Goal: Task Accomplishment & Management: Manage account settings

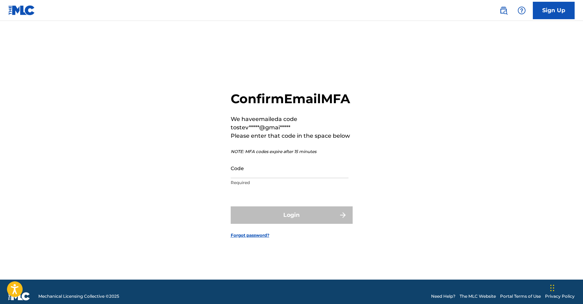
click at [323, 178] on input "Code" at bounding box center [290, 168] width 118 height 20
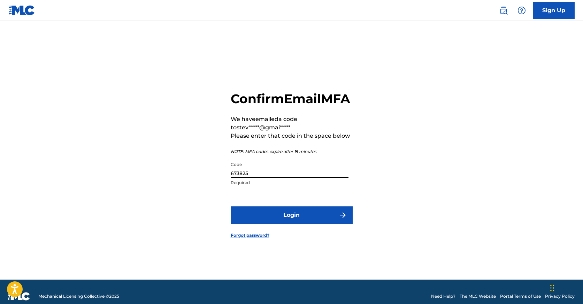
type input "673825"
click at [291, 223] on button "Login" at bounding box center [292, 214] width 122 height 17
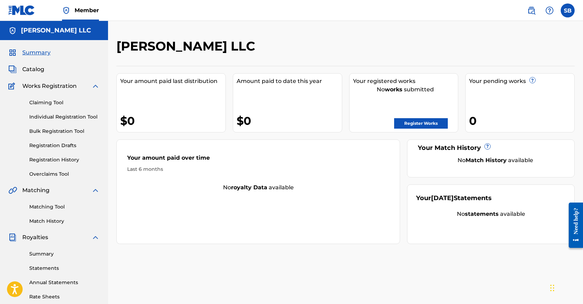
click at [34, 69] on span "Catalog" at bounding box center [33, 69] width 22 height 8
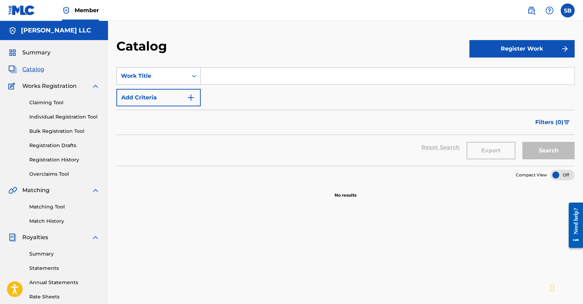
click at [174, 73] on div "Work Title" at bounding box center [152, 76] width 63 height 8
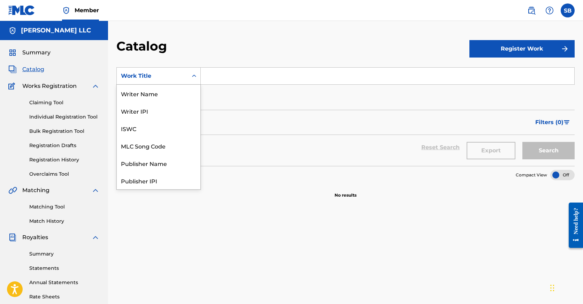
scroll to position [105, 0]
click at [162, 144] on div "Artist" at bounding box center [159, 145] width 84 height 17
click at [158, 79] on div "Artist" at bounding box center [152, 76] width 63 height 8
click at [158, 163] on div "ISRC" at bounding box center [159, 162] width 84 height 17
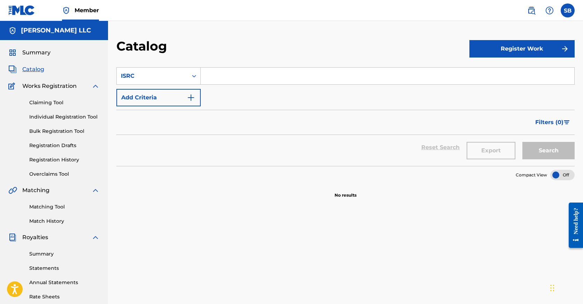
click at [242, 77] on input "Search Form" at bounding box center [388, 76] width 374 height 17
paste input "QZWV32596406"
type input "QZWV32596406"
click at [548, 148] on button "Search" at bounding box center [548, 150] width 52 height 17
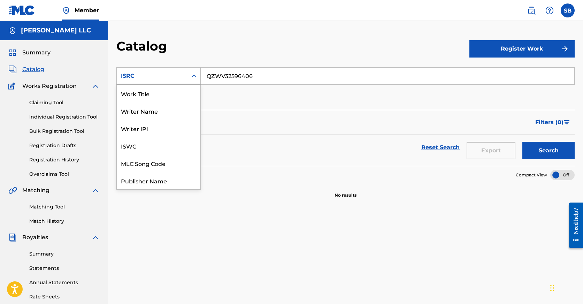
click at [186, 76] on div "ISRC" at bounding box center [152, 75] width 71 height 13
click at [524, 51] on button "Register Work" at bounding box center [521, 48] width 105 height 17
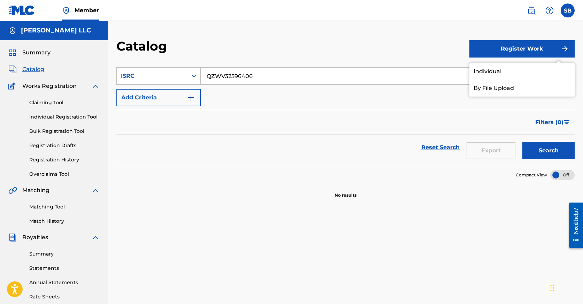
click at [507, 69] on link "Individual" at bounding box center [521, 71] width 105 height 17
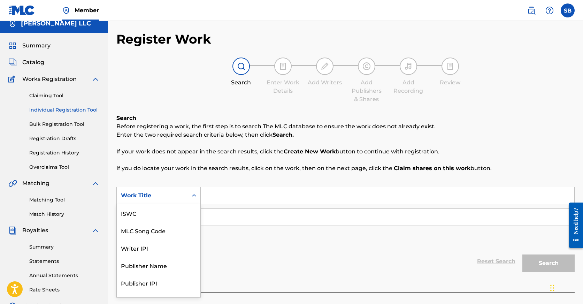
click at [187, 202] on div "Work Title selected, 7 of 7. 7 results available. Use Up and Down to choose opt…" at bounding box center [158, 195] width 84 height 17
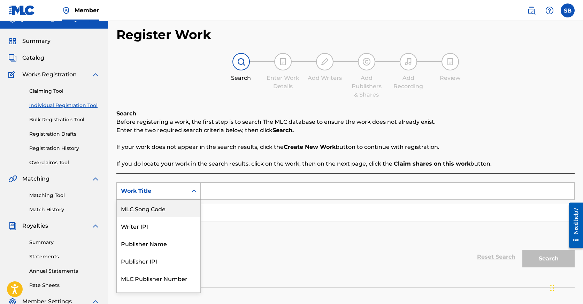
scroll to position [12, 0]
drag, startPoint x: 307, startPoint y: 282, endPoint x: 286, endPoint y: 262, distance: 28.3
click at [307, 282] on div "SearchWithCriteria127564de-420b-486a-8c57-46f5cc8edf6d MLC Song Code, 2 of 7. 7…" at bounding box center [345, 229] width 458 height 114
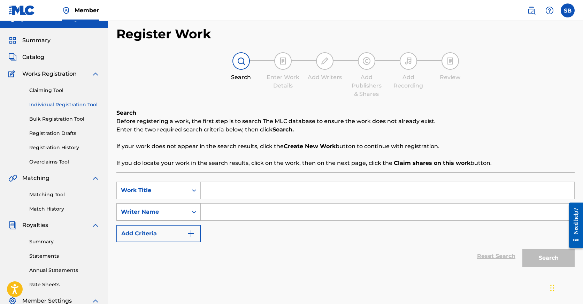
click at [197, 211] on icon "Search Form" at bounding box center [194, 211] width 7 height 7
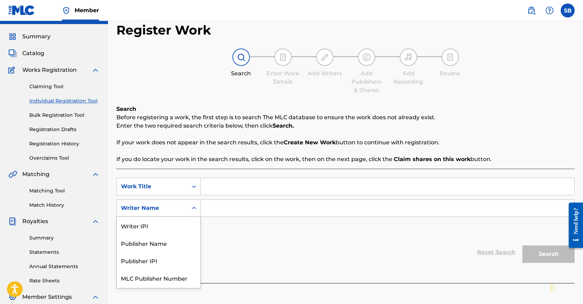
scroll to position [16, 0]
click at [274, 245] on div "Reset Search Search" at bounding box center [345, 252] width 458 height 28
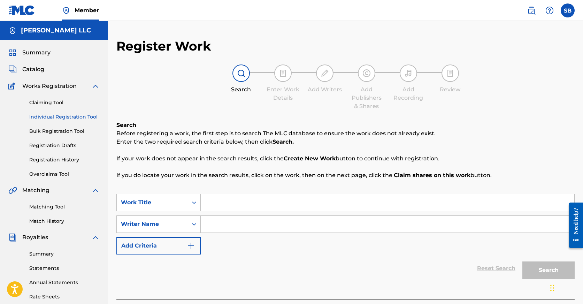
scroll to position [0, 0]
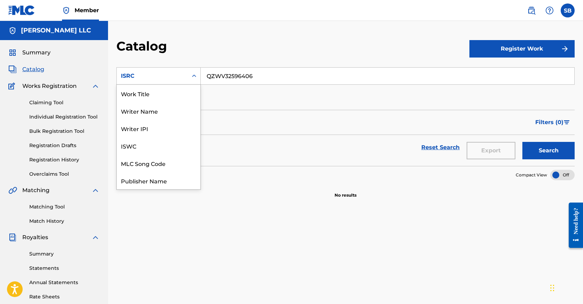
click at [145, 78] on div "ISRC" at bounding box center [152, 76] width 63 height 8
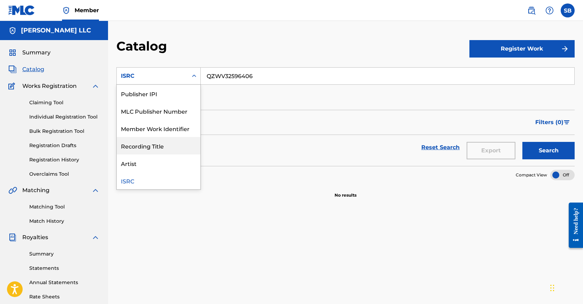
click at [26, 53] on span "Summary" at bounding box center [36, 52] width 28 height 8
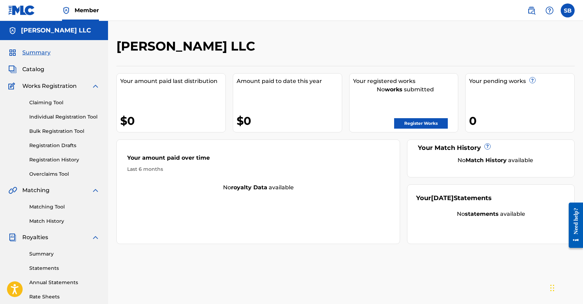
click at [34, 71] on span "Catalog" at bounding box center [33, 69] width 22 height 8
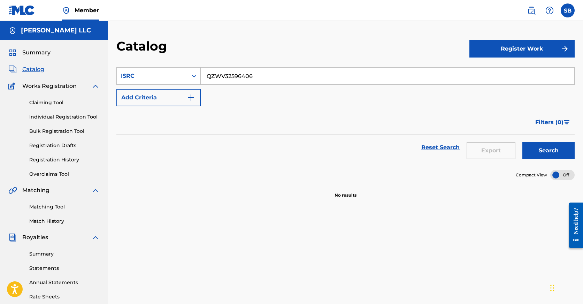
click at [47, 86] on span "Works Registration" at bounding box center [49, 86] width 54 height 8
click at [56, 86] on span "Works Registration" at bounding box center [49, 86] width 54 height 8
click at [501, 50] on button "Register Work" at bounding box center [521, 48] width 105 height 17
click at [521, 86] on link "By File Upload" at bounding box center [521, 88] width 105 height 17
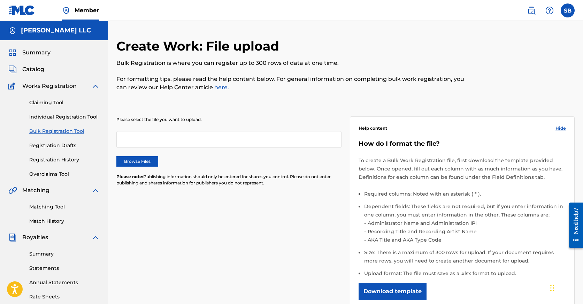
click at [41, 102] on link "Claiming Tool" at bounding box center [64, 102] width 70 height 7
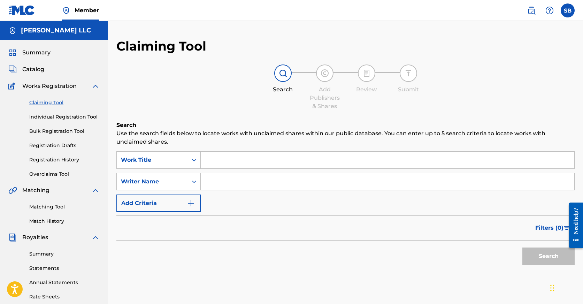
click at [47, 85] on span "Works Registration" at bounding box center [49, 86] width 54 height 8
click at [59, 147] on link "Registration Drafts" at bounding box center [64, 145] width 70 height 7
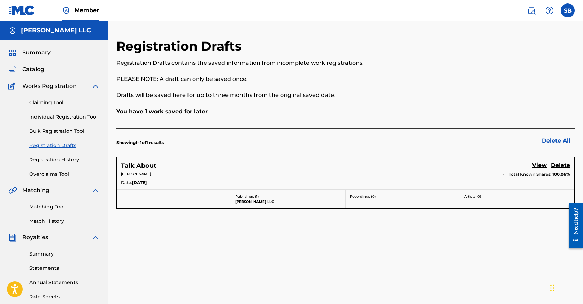
click at [141, 167] on h5 "Talk About" at bounding box center [139, 166] width 36 height 8
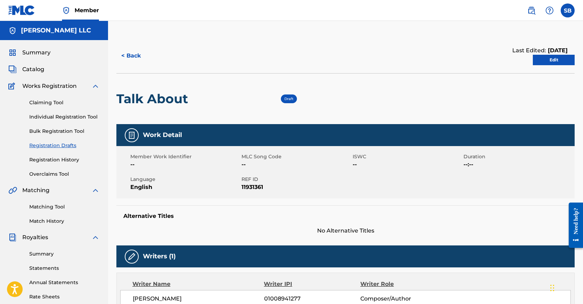
click at [567, 9] on label at bounding box center [568, 10] width 14 height 14
click at [568, 10] on input "SB [PERSON_NAME] [EMAIL_ADDRESS][DOMAIN_NAME] Notification Preferences Profile …" at bounding box center [568, 10] width 0 height 0
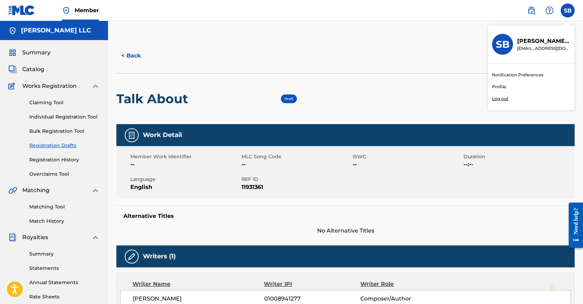
click at [504, 100] on p "Log out" at bounding box center [500, 98] width 16 height 6
click at [568, 10] on input "SB [PERSON_NAME] [EMAIL_ADDRESS][DOMAIN_NAME] Notification Preferences Profile …" at bounding box center [568, 10] width 0 height 0
